Goal: Task Accomplishment & Management: Manage account settings

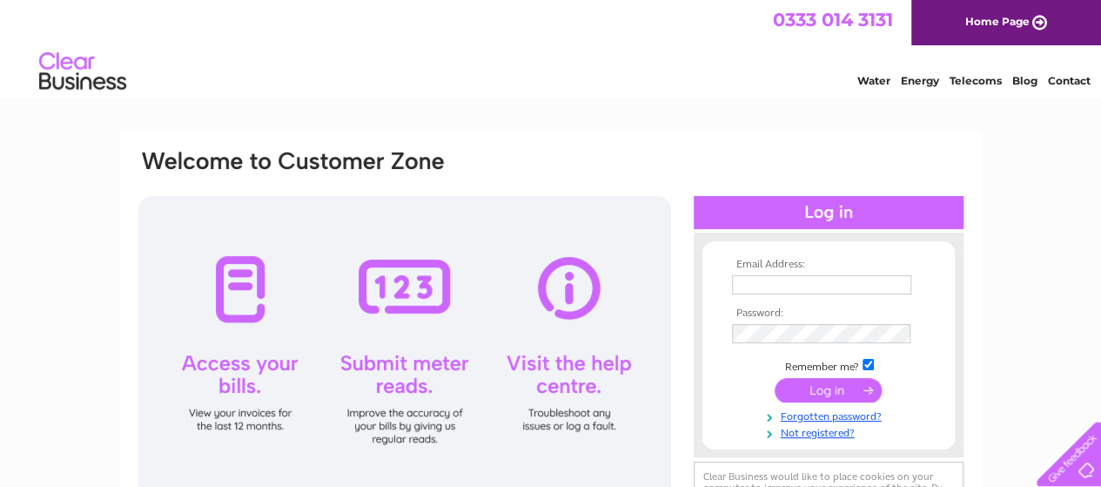
type input "mjt@redlion-hotel.com"
click at [832, 387] on input "submit" at bounding box center [828, 390] width 107 height 24
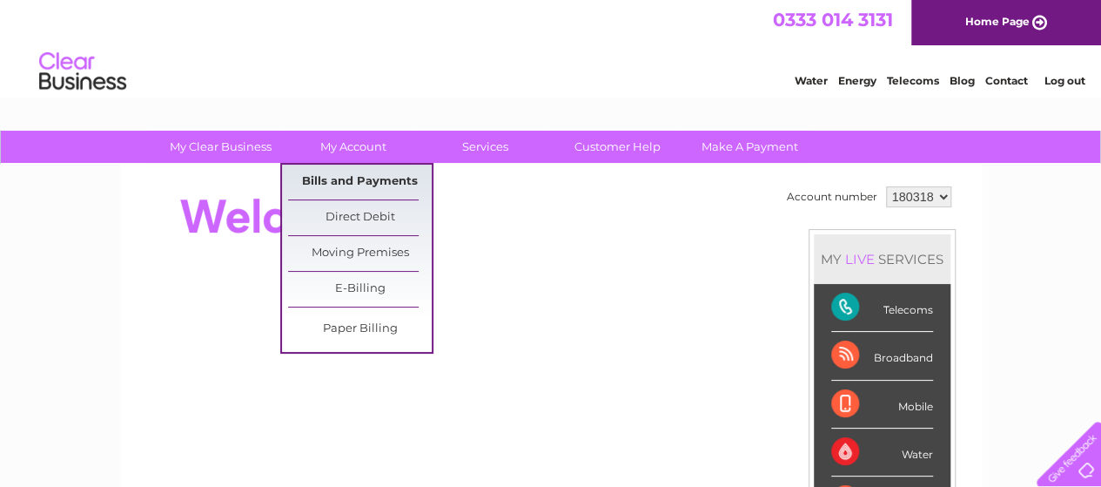
click at [350, 177] on link "Bills and Payments" at bounding box center [360, 182] width 144 height 35
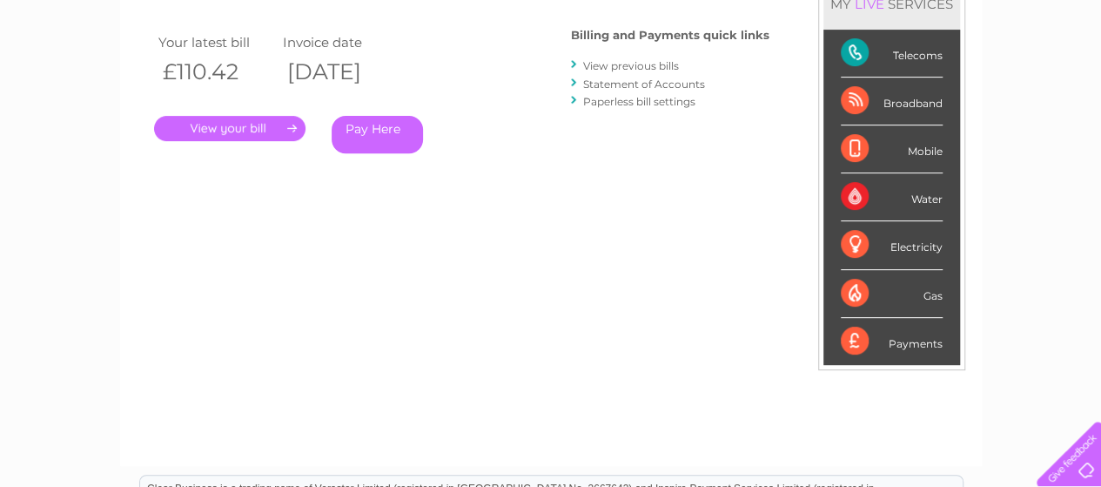
scroll to position [174, 0]
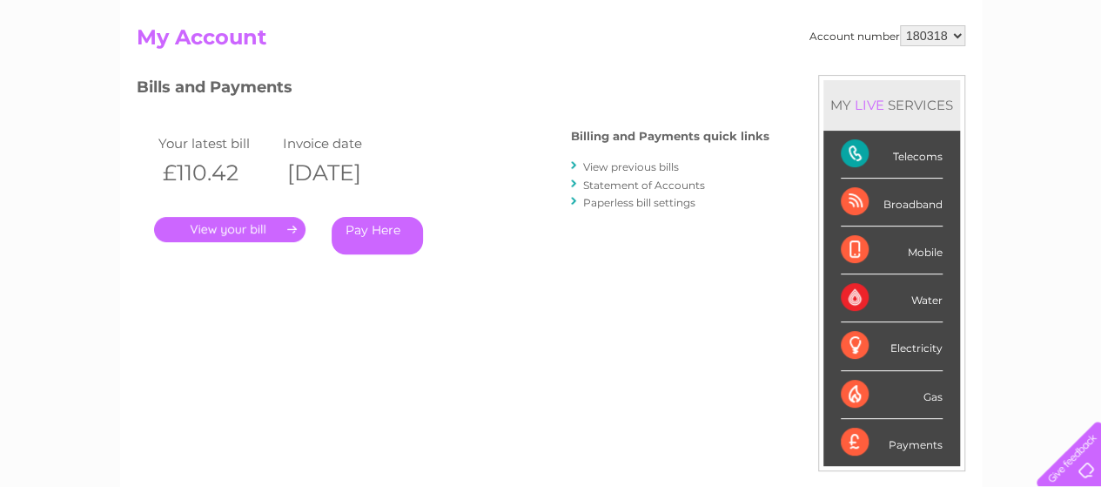
click at [240, 224] on link "." at bounding box center [229, 229] width 151 height 25
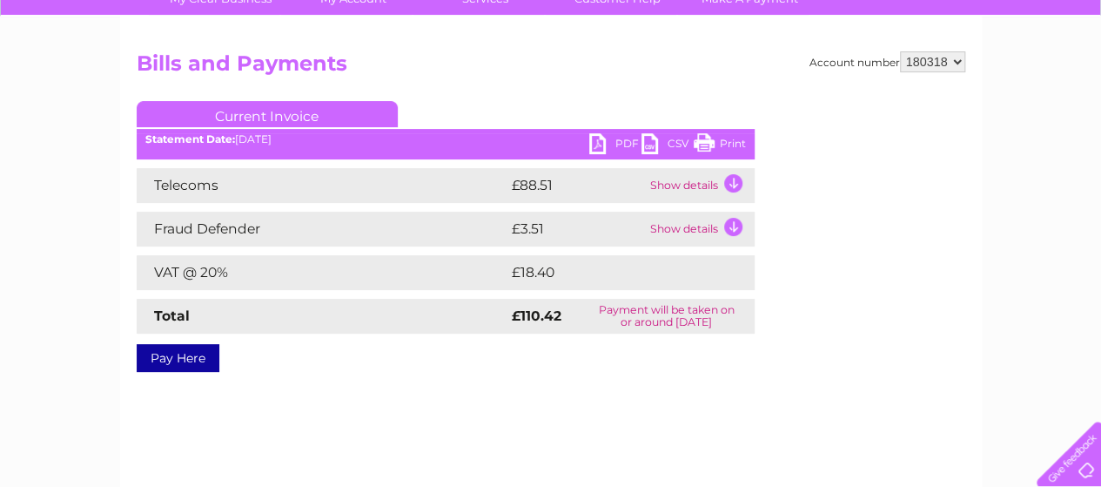
scroll to position [174, 0]
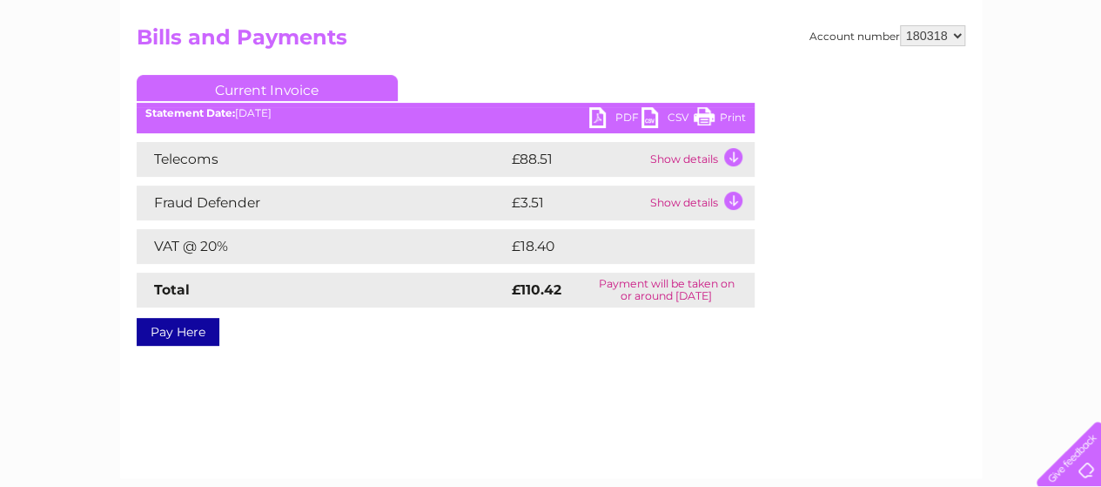
click at [729, 111] on link "Print" at bounding box center [720, 119] width 52 height 25
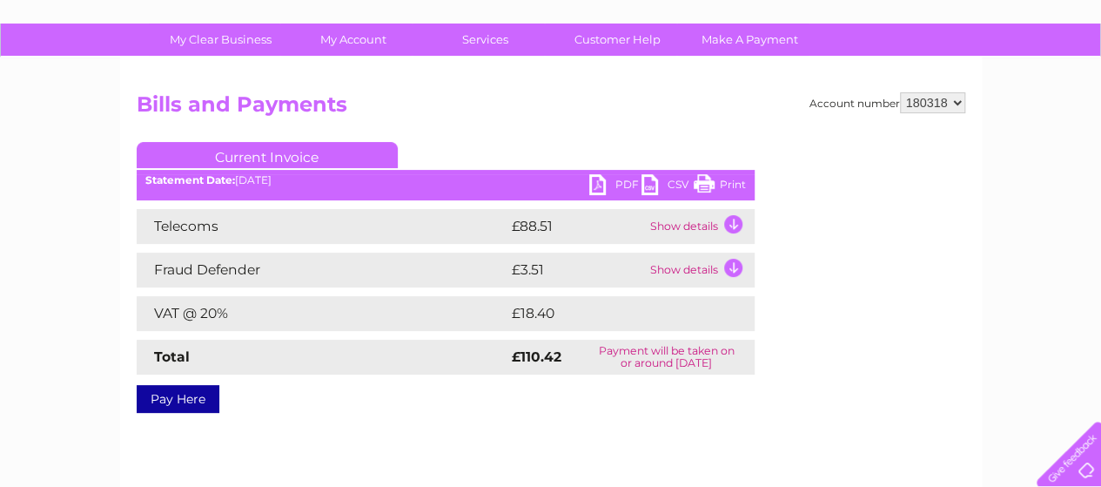
scroll to position [0, 0]
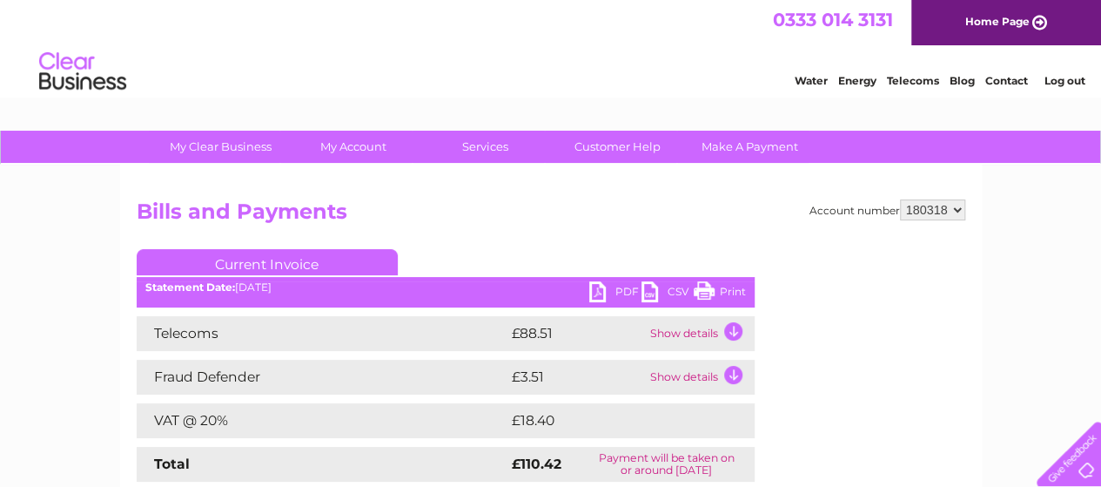
click at [274, 260] on link "Current Invoice" at bounding box center [267, 262] width 261 height 26
click at [597, 282] on link "PDF" at bounding box center [615, 293] width 52 height 25
